Goal: Information Seeking & Learning: Learn about a topic

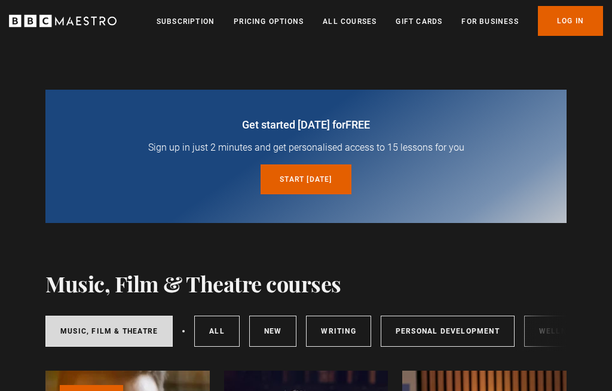
click at [424, 17] on link "Gift Cards" at bounding box center [419, 22] width 47 height 12
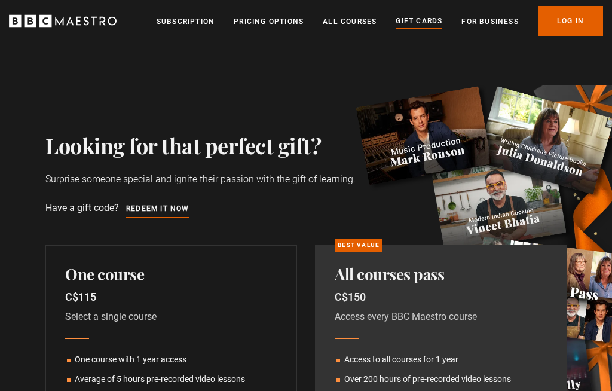
click at [340, 59] on div "Looking for that perfect gift? Surprise someone special and ignite their passio…" at bounding box center [306, 303] width 612 height 522
click at [360, 16] on link "All Courses" at bounding box center [350, 22] width 54 height 12
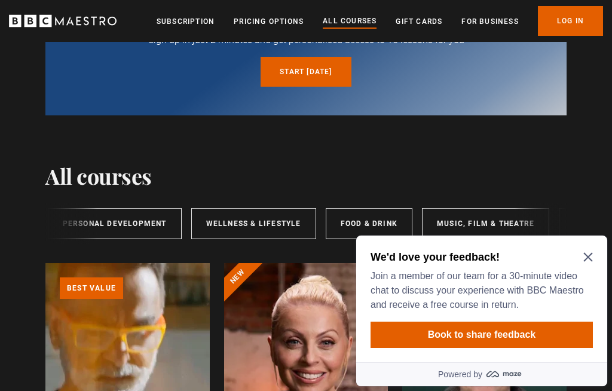
scroll to position [0, 200]
click at [366, 216] on link "Food & Drink" at bounding box center [364, 223] width 87 height 31
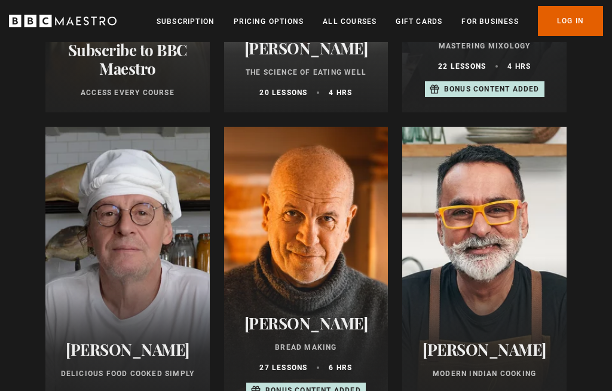
scroll to position [545, 0]
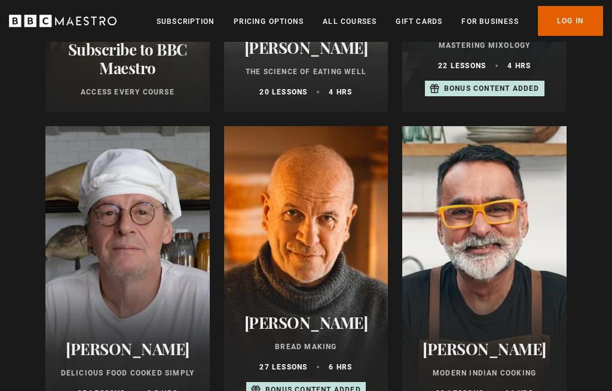
click at [143, 261] on div at bounding box center [127, 270] width 164 height 287
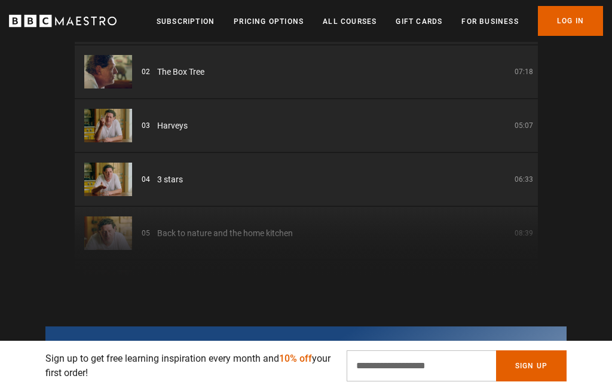
scroll to position [0, 312]
click at [252, 264] on div "01 Humble beginnings 07:29 02 The Box Tree 07:18 03 Harveys 05:07 04 3 stars 06…" at bounding box center [306, 135] width 463 height 287
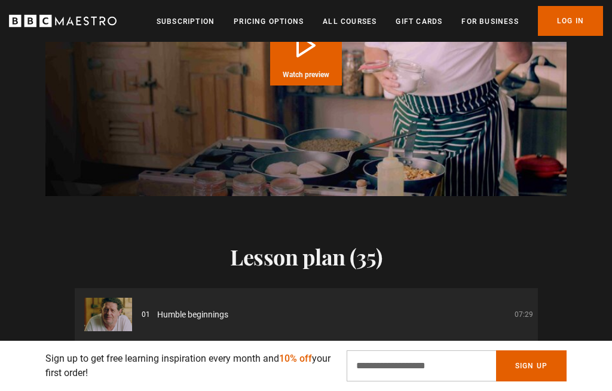
scroll to position [1190, 0]
